Goal: Information Seeking & Learning: Learn about a topic

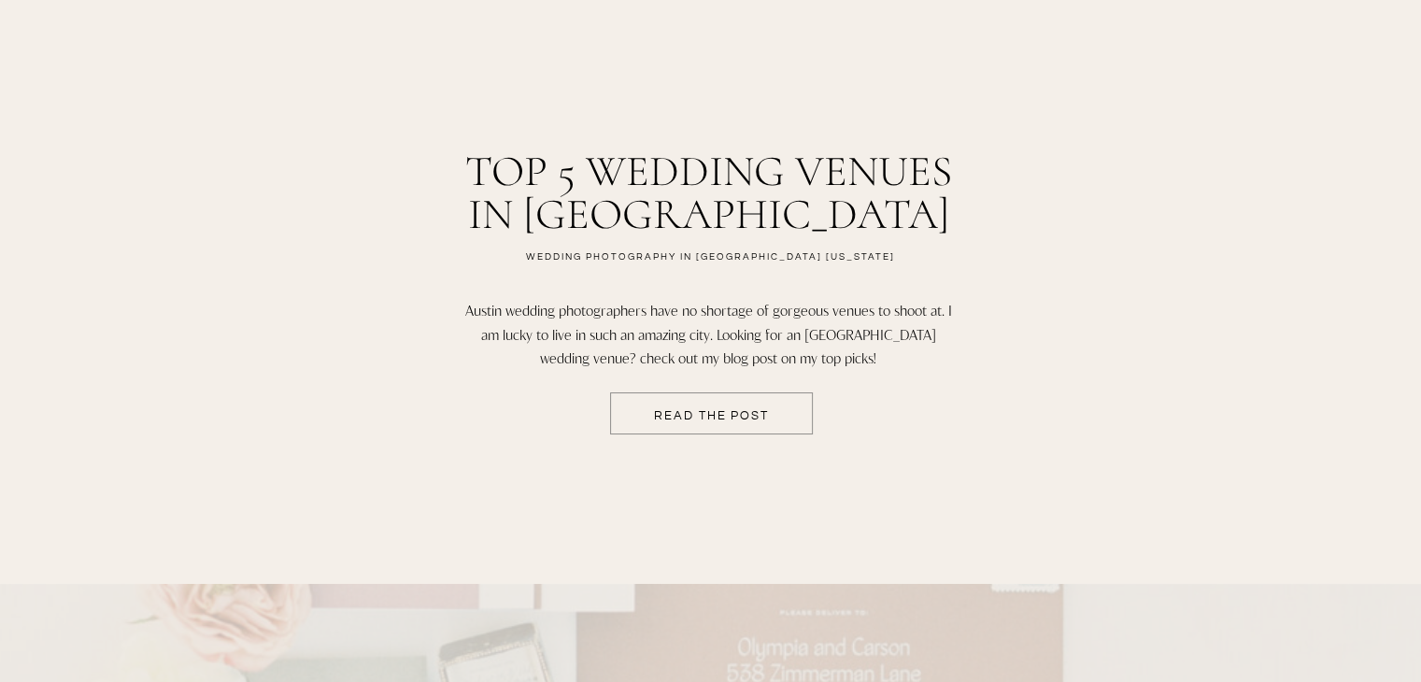
scroll to position [3292, 0]
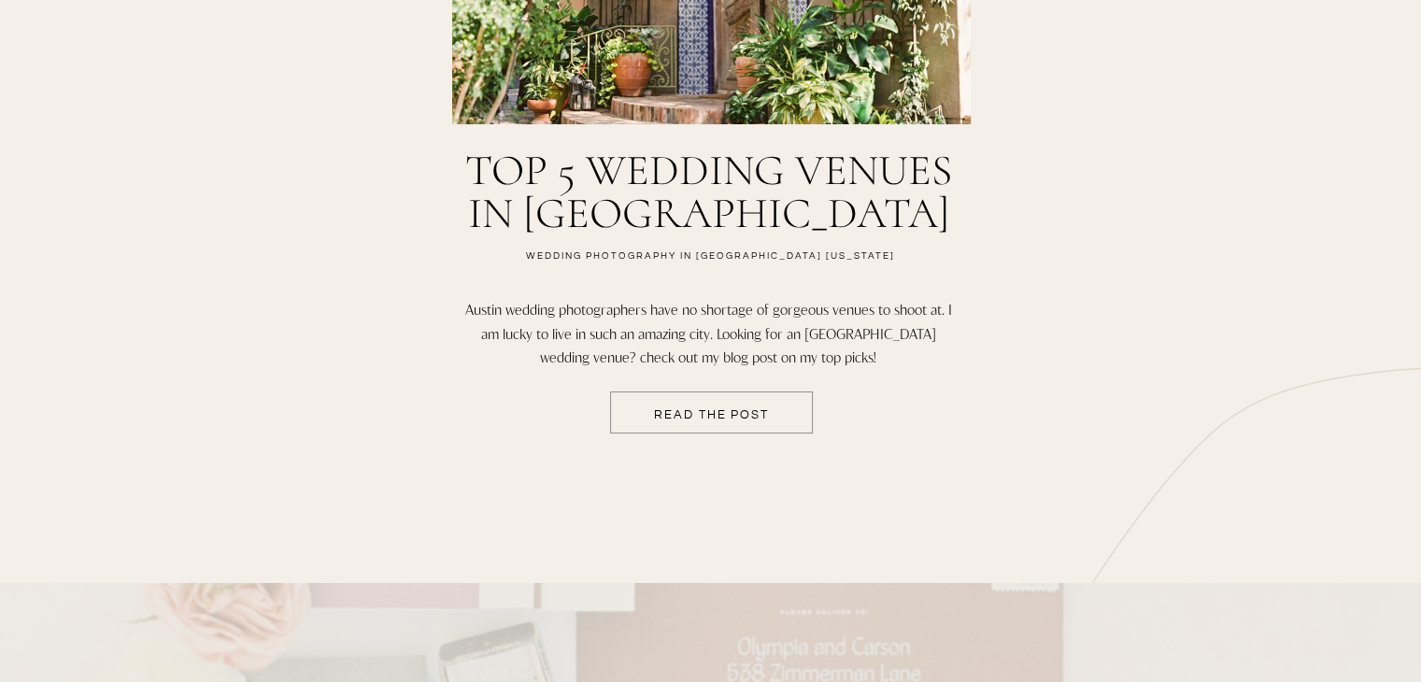
click at [728, 414] on p "READ THE POST" at bounding box center [712, 416] width 202 height 16
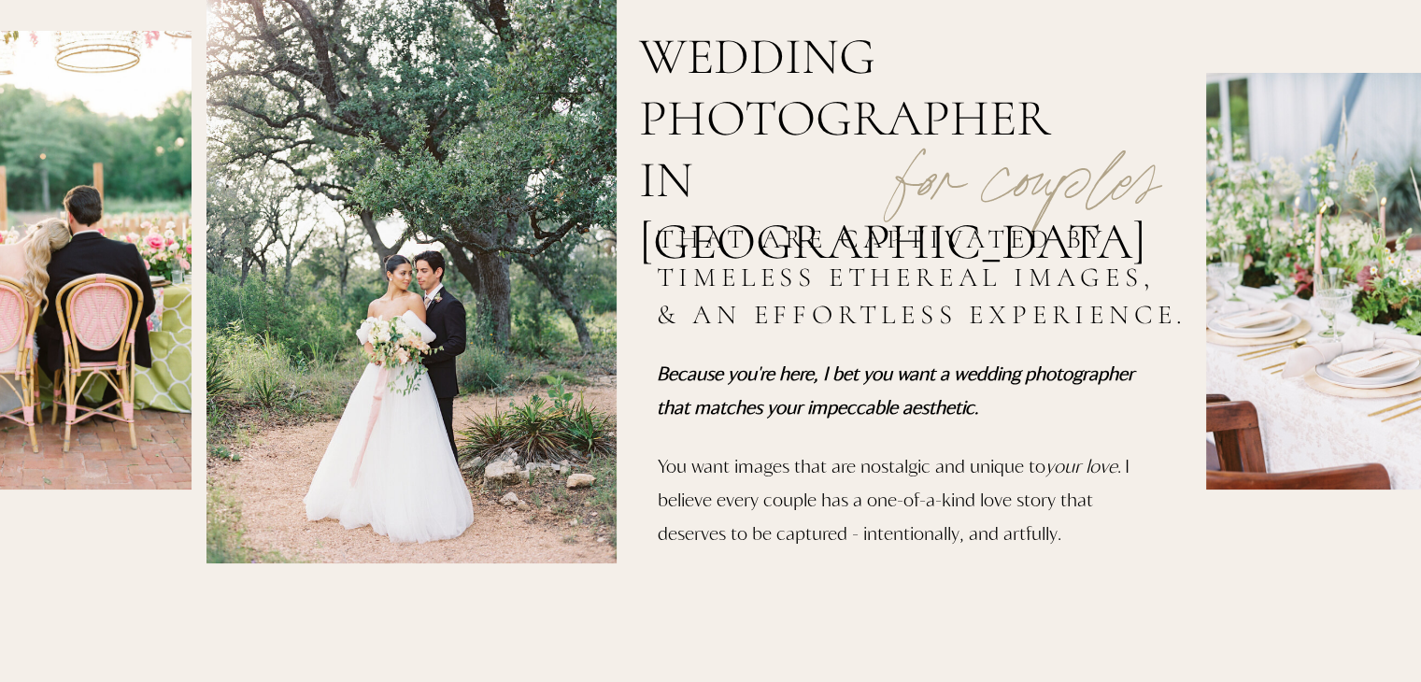
scroll to position [0, 0]
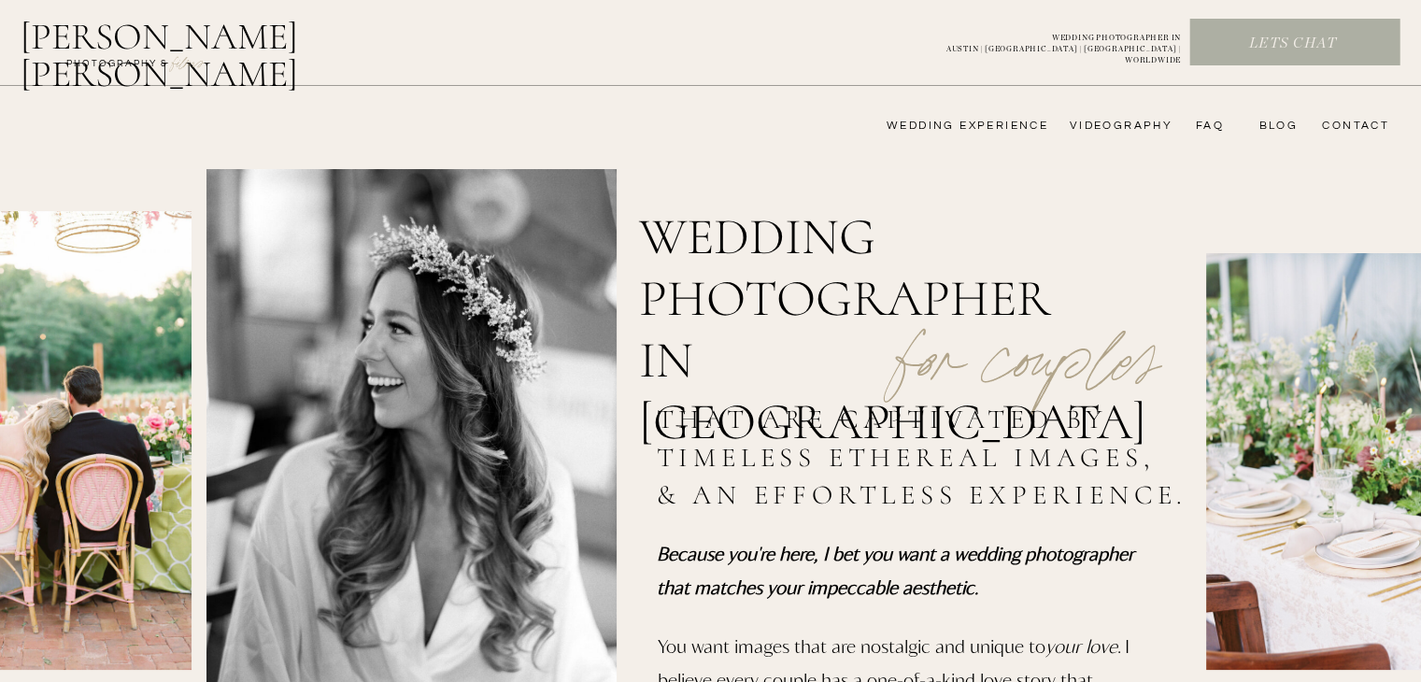
click at [927, 123] on nav "wedding experience" at bounding box center [954, 126] width 188 height 15
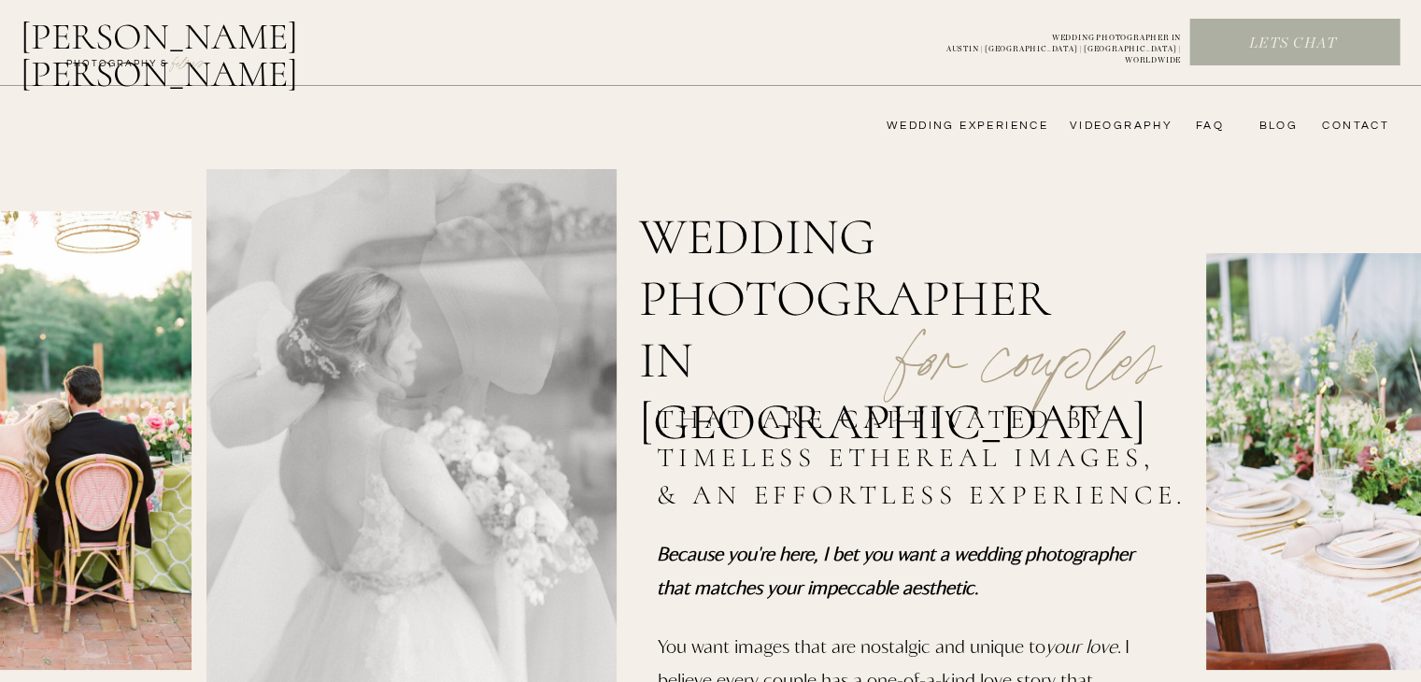
click at [1024, 128] on nav "wedding experience" at bounding box center [954, 126] width 188 height 15
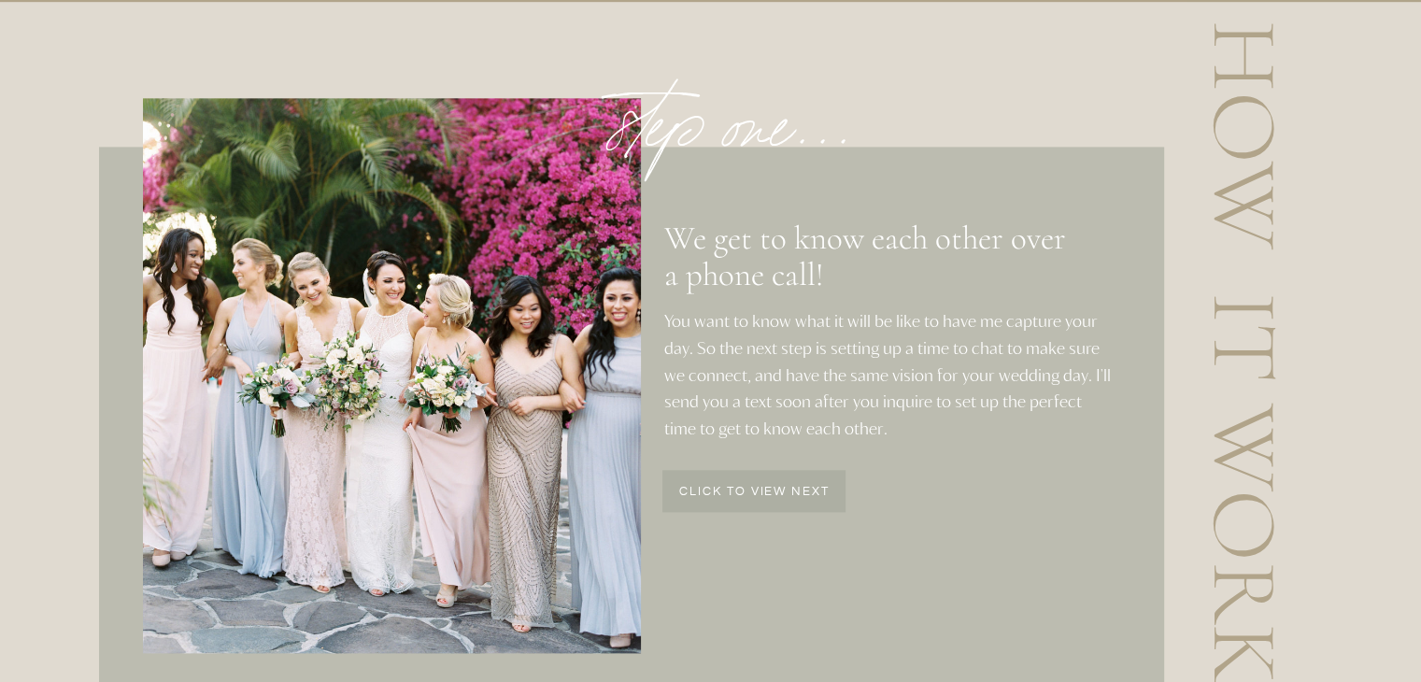
scroll to position [2276, 0]
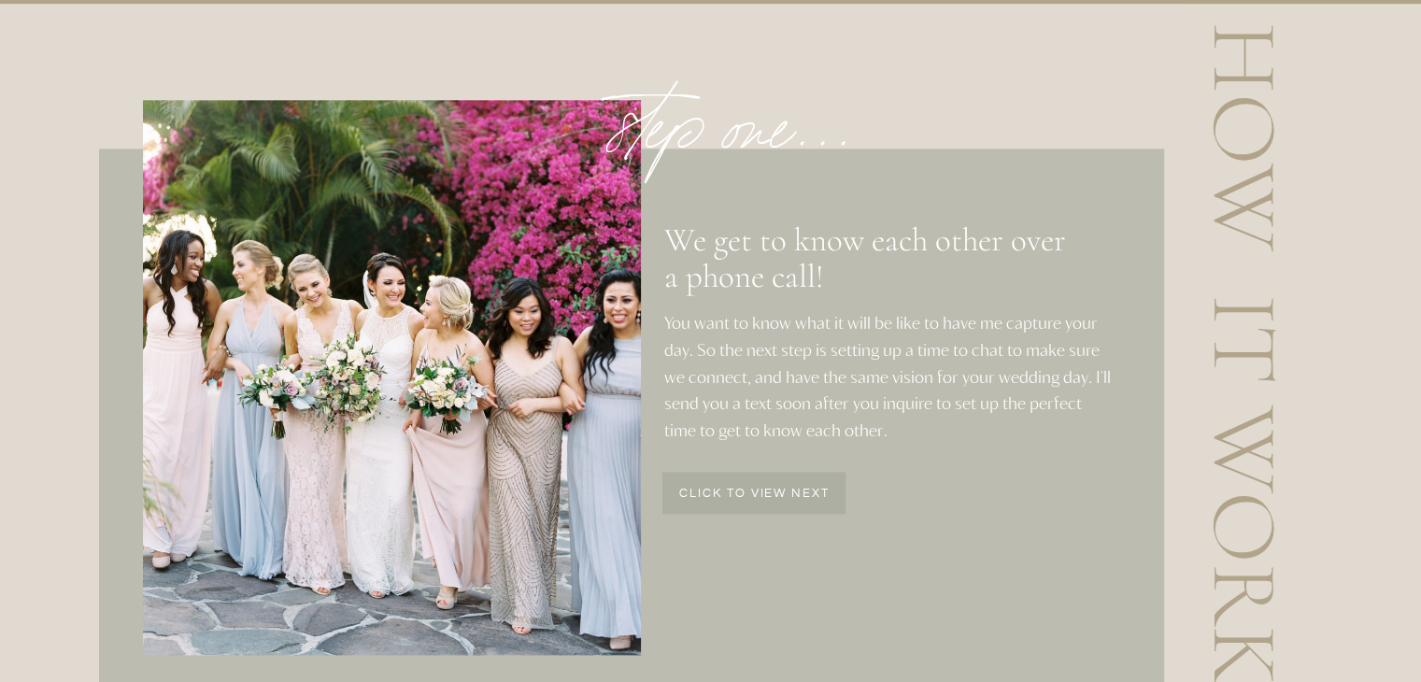
click at [699, 498] on p "click to view next" at bounding box center [754, 496] width 181 height 16
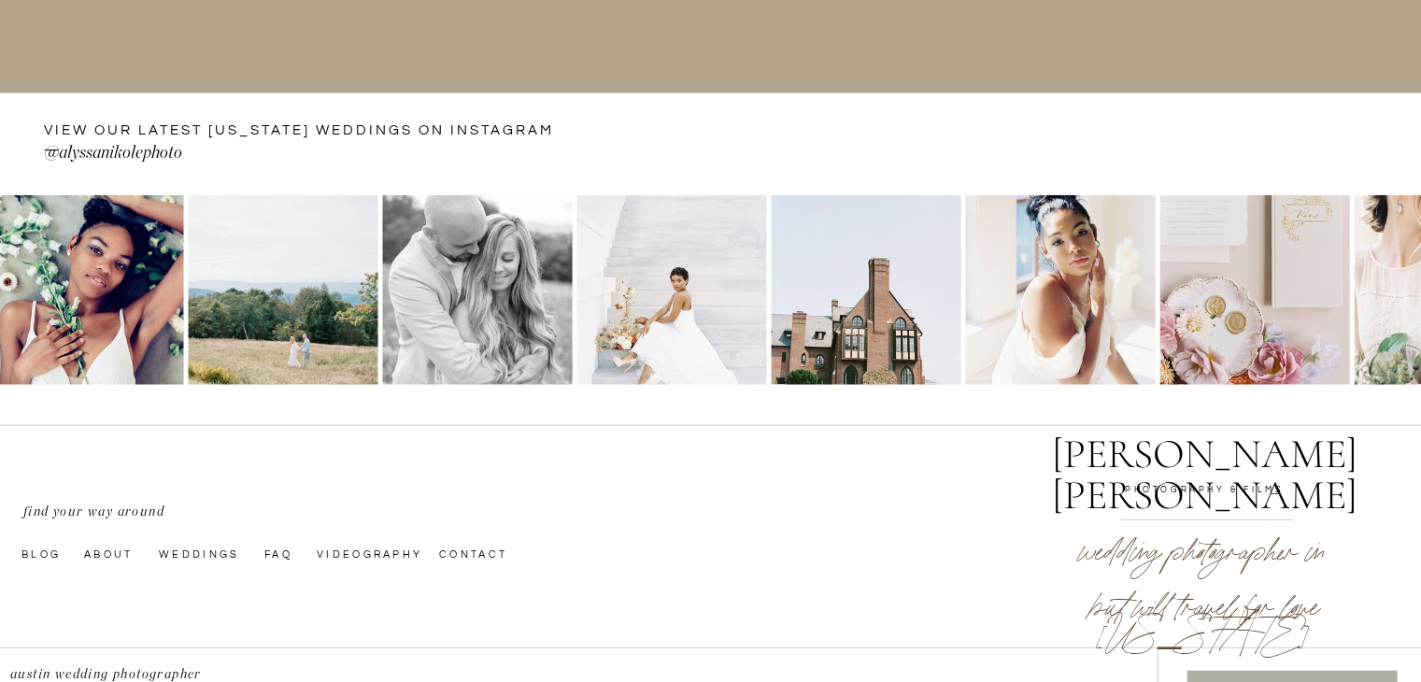
scroll to position [4613, 0]
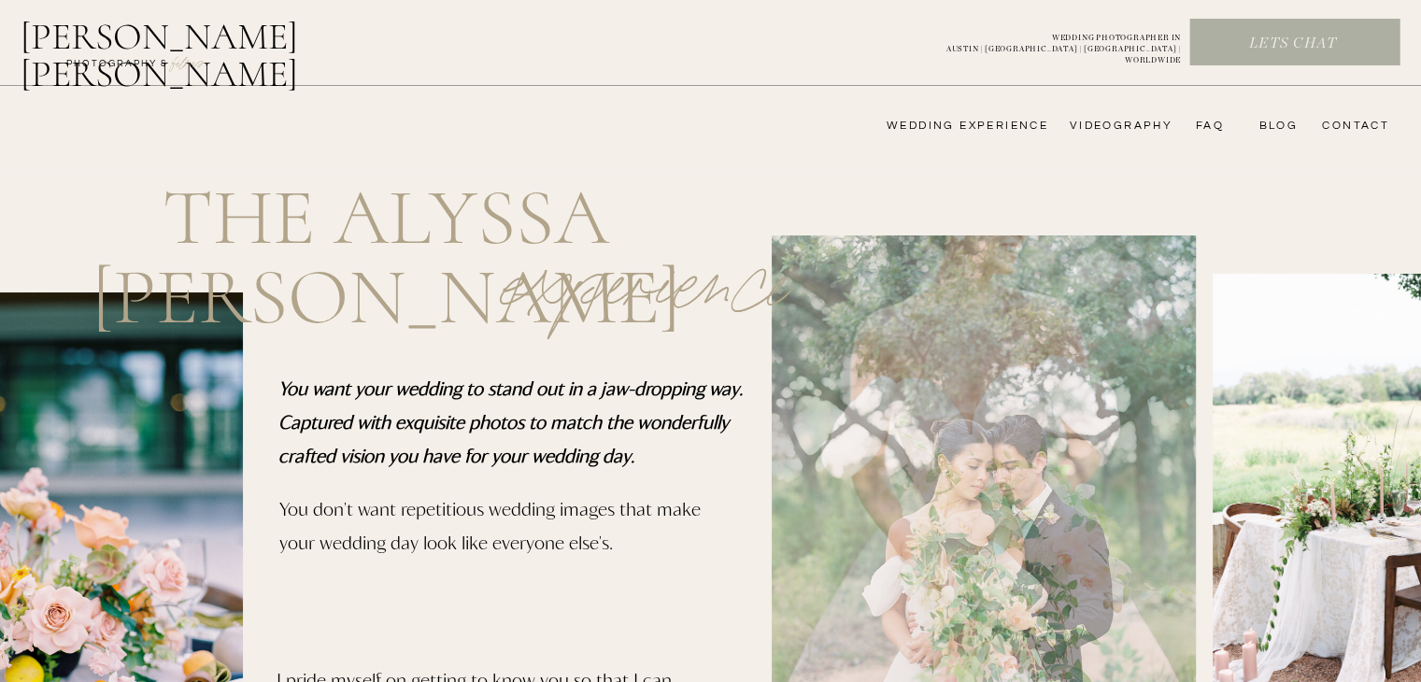
click at [1277, 132] on nav "bLog" at bounding box center [1275, 126] width 46 height 15
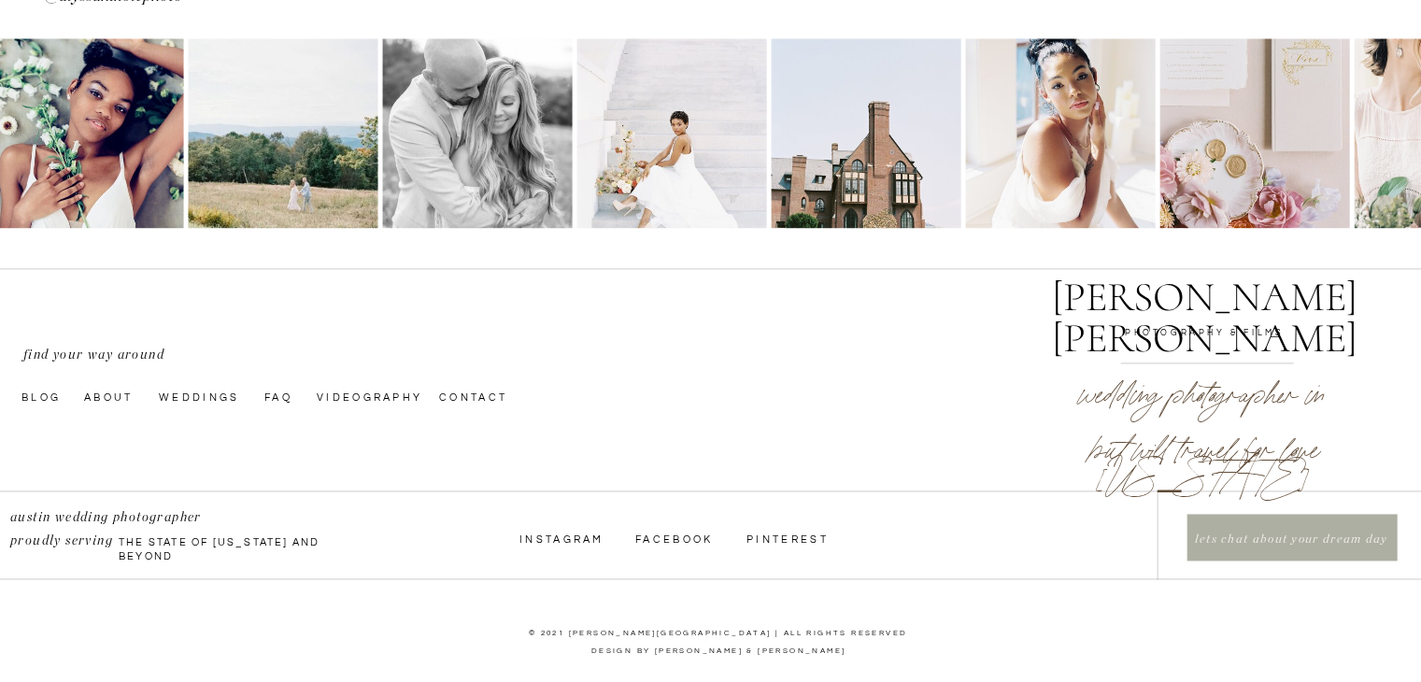
scroll to position [2571, 0]
click at [1289, 547] on p "lets chat about your dream day" at bounding box center [1291, 542] width 206 height 21
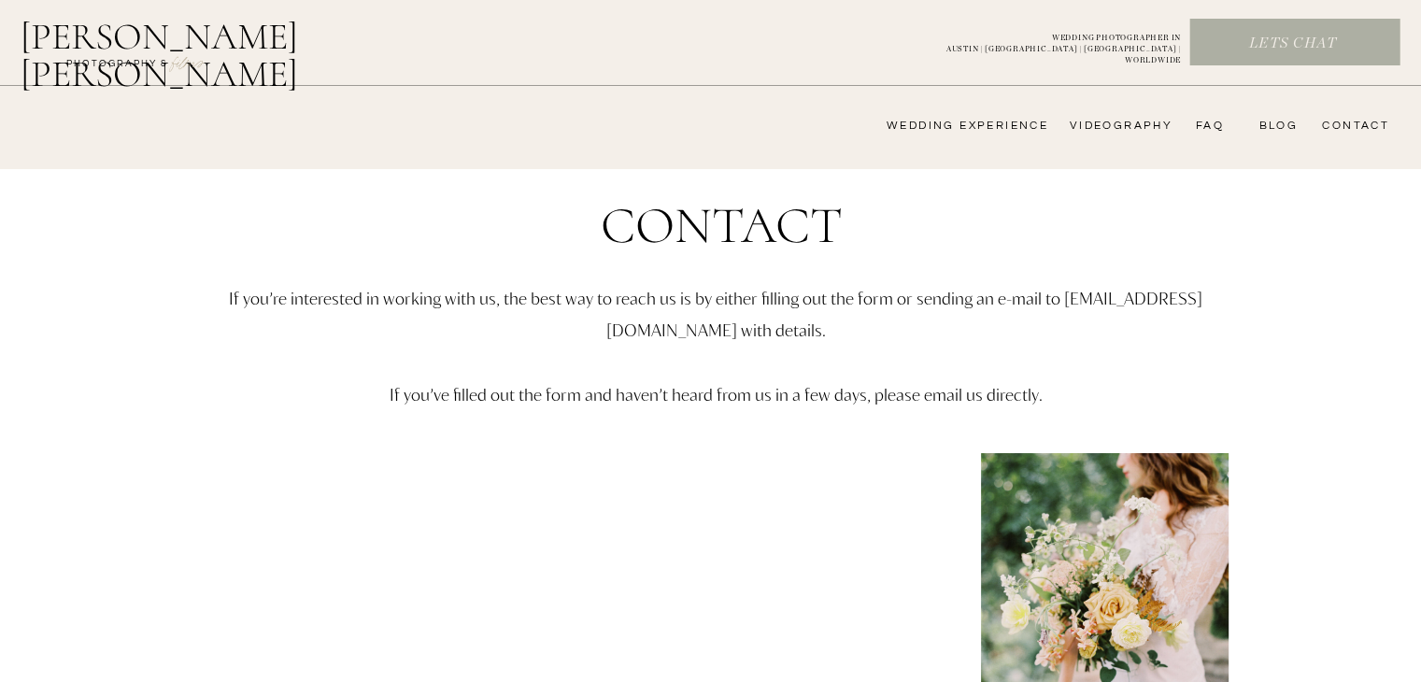
scroll to position [2571, 0]
